Goal: Find specific page/section: Find specific page/section

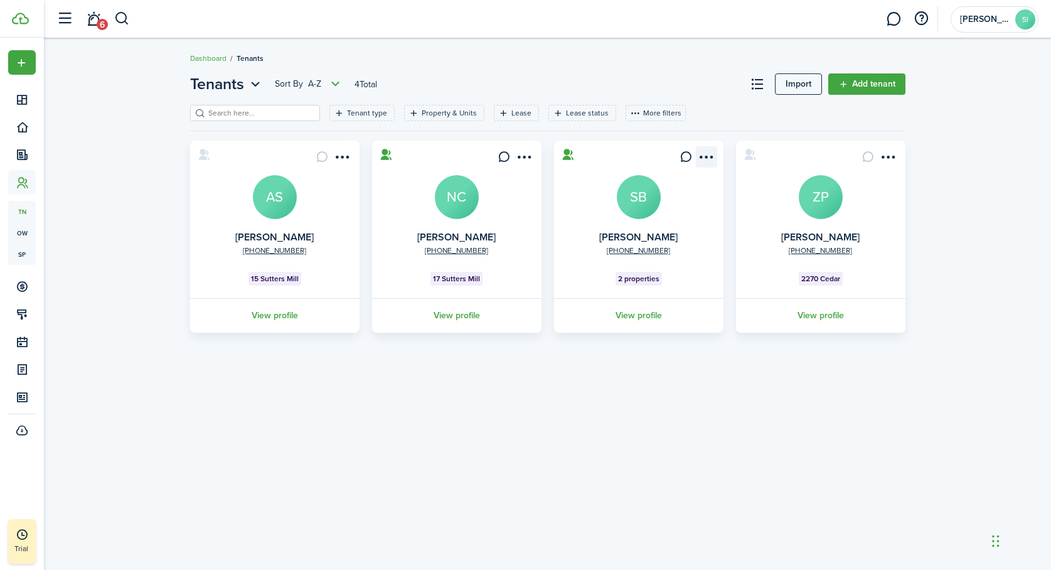
click at [706, 155] on menu-btn-icon "Open menu" at bounding box center [706, 156] width 21 height 21
click at [683, 414] on div "Tenants Sort by A-Z 4 Total Import Add tenant Tenant type Property & Units Leas…" at bounding box center [548, 304] width 1008 height 475
click at [521, 155] on menu-btn-icon "Open menu" at bounding box center [524, 156] width 21 height 21
click at [535, 420] on div "Tenants Sort by A-Z 4 Total Import Add tenant Tenant type Property & Units Leas…" at bounding box center [548, 304] width 1008 height 475
click at [341, 157] on menu-btn-icon "Open menu" at bounding box center [342, 156] width 21 height 21
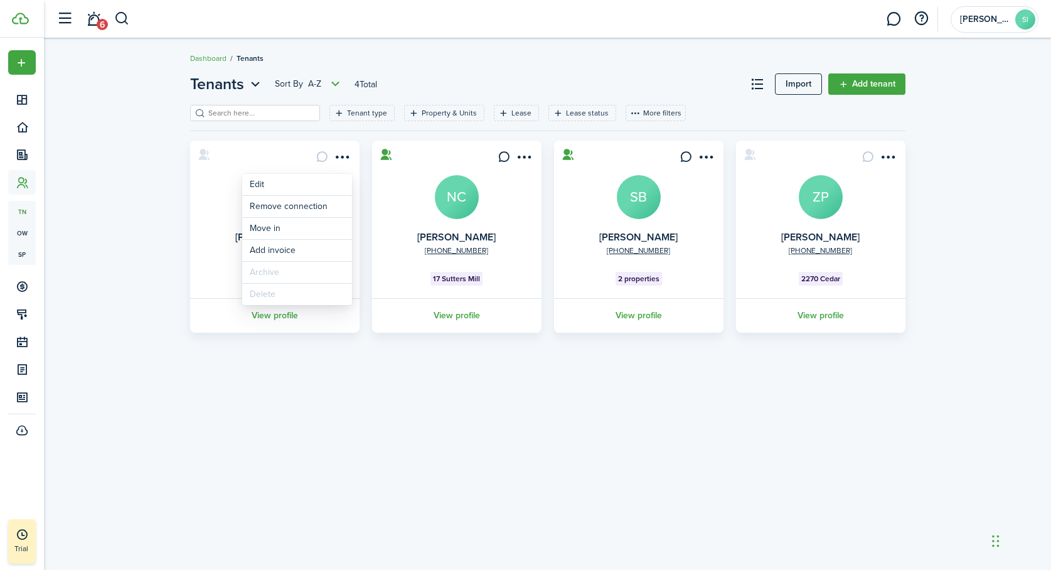
click at [392, 369] on div "Tenants Sort by A-Z 4 Total Import Add tenant Tenant type Property & Units Leas…" at bounding box center [548, 304] width 1008 height 475
click at [888, 153] on menu-btn-icon "Open menu" at bounding box center [888, 156] width 21 height 21
click at [731, 377] on div "Tenants Sort by A-Z 4 Total Import Add tenant Tenant type Property & Units Leas…" at bounding box center [548, 304] width 1008 height 475
click at [985, 18] on span "[PERSON_NAME], Inc" at bounding box center [985, 19] width 50 height 9
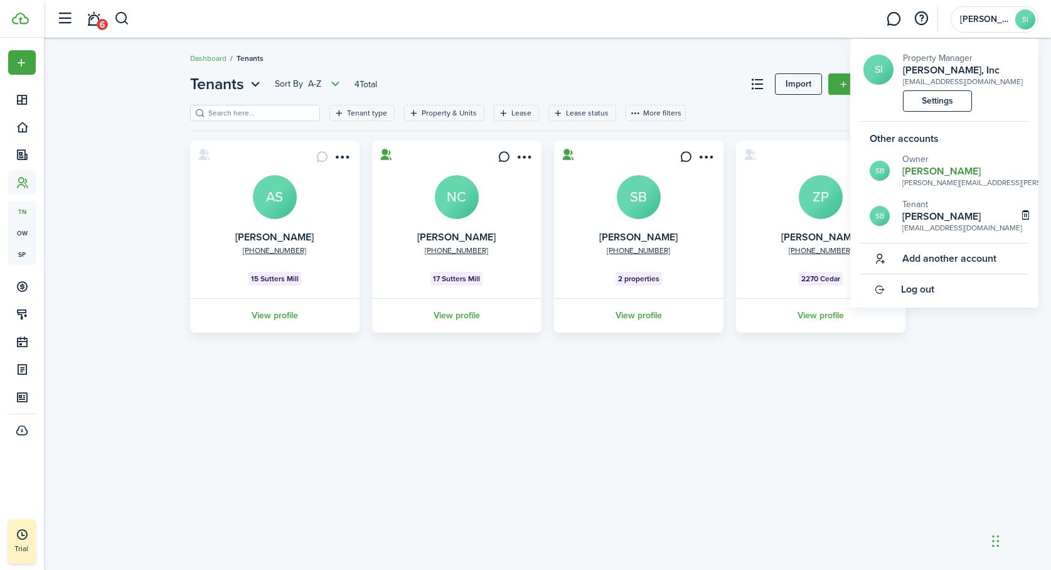
click at [927, 172] on h2 "[PERSON_NAME]" at bounding box center [981, 171] width 157 height 11
